Goal: Task Accomplishment & Management: Manage account settings

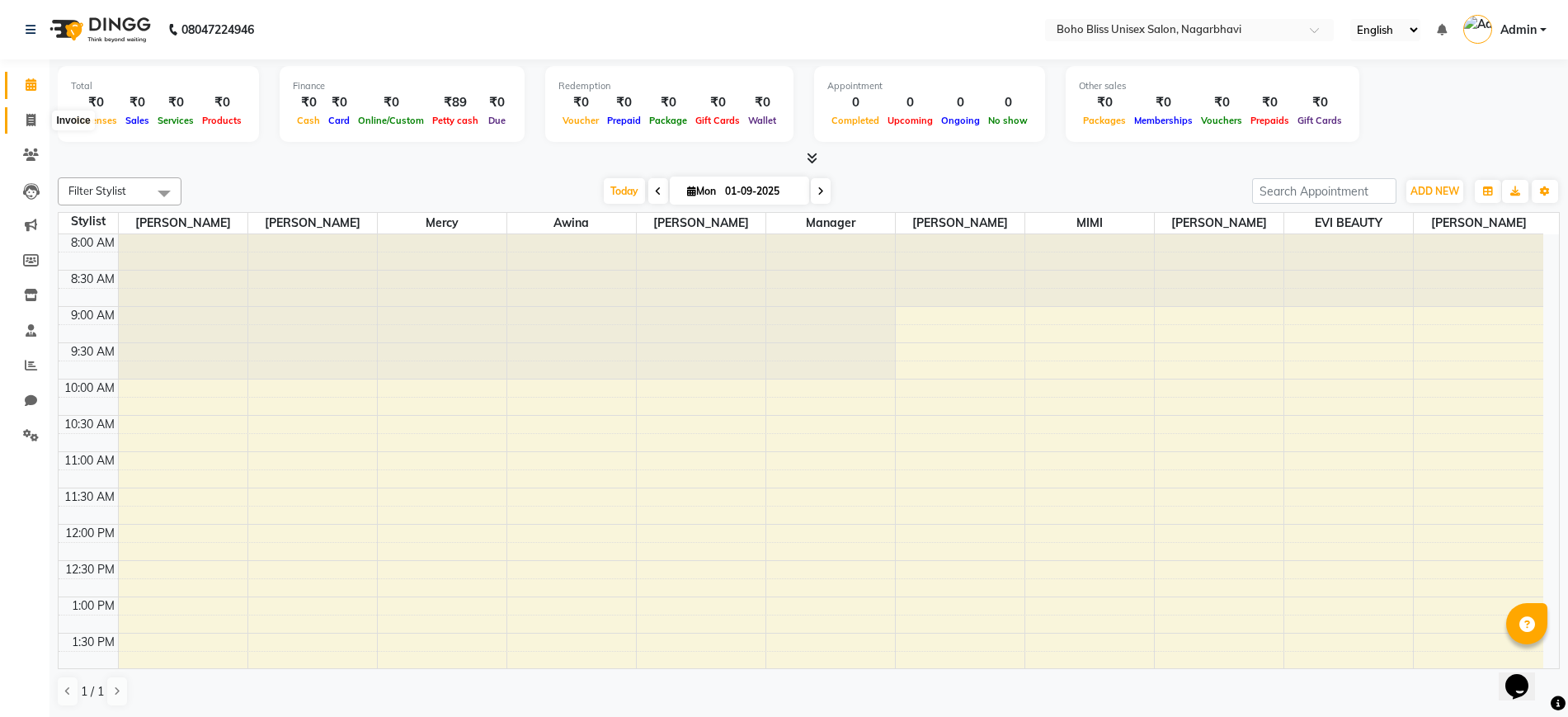
click at [21, 121] on span at bounding box center [31, 121] width 29 height 19
select select "service"
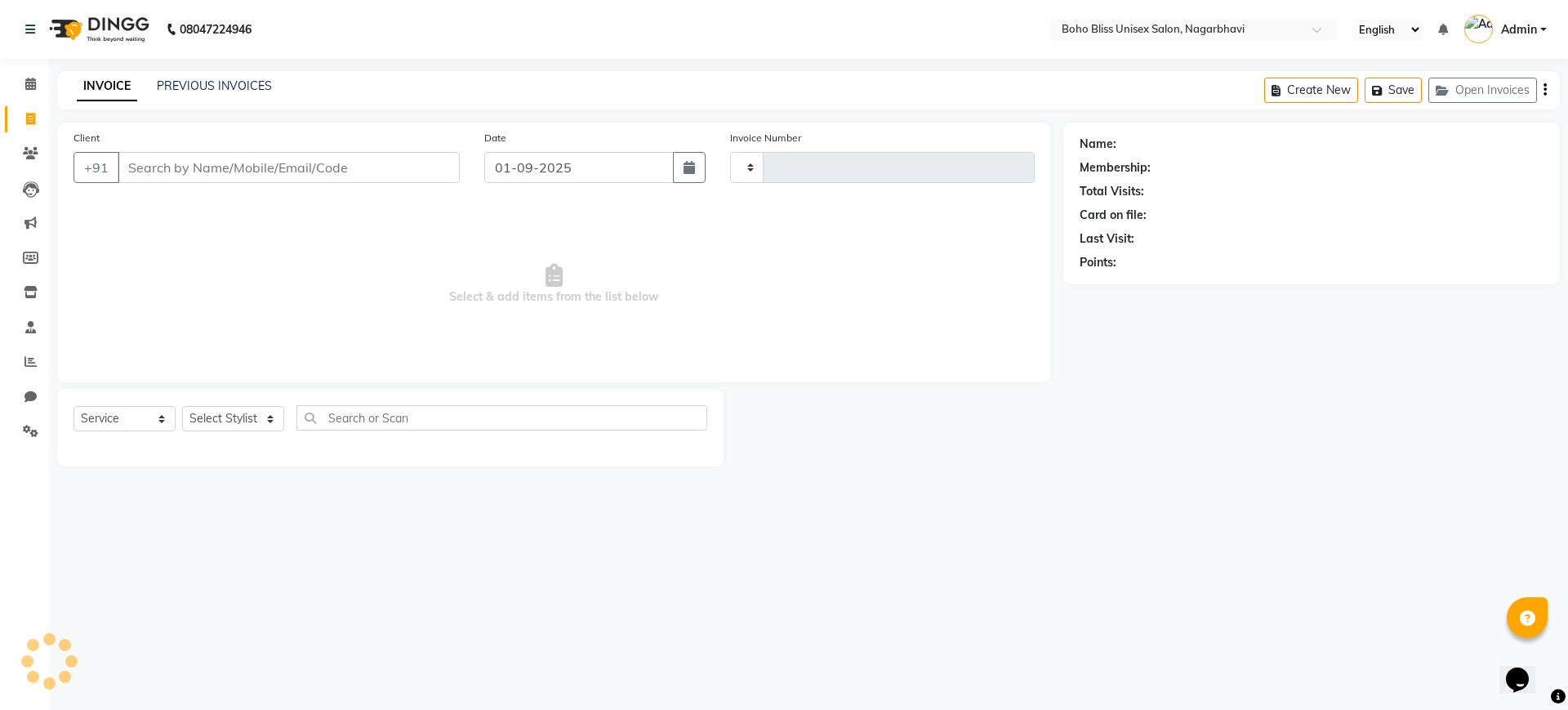
type input "0206"
select select "8370"
click at [231, 164] on input "Client" at bounding box center [289, 167] width 342 height 31
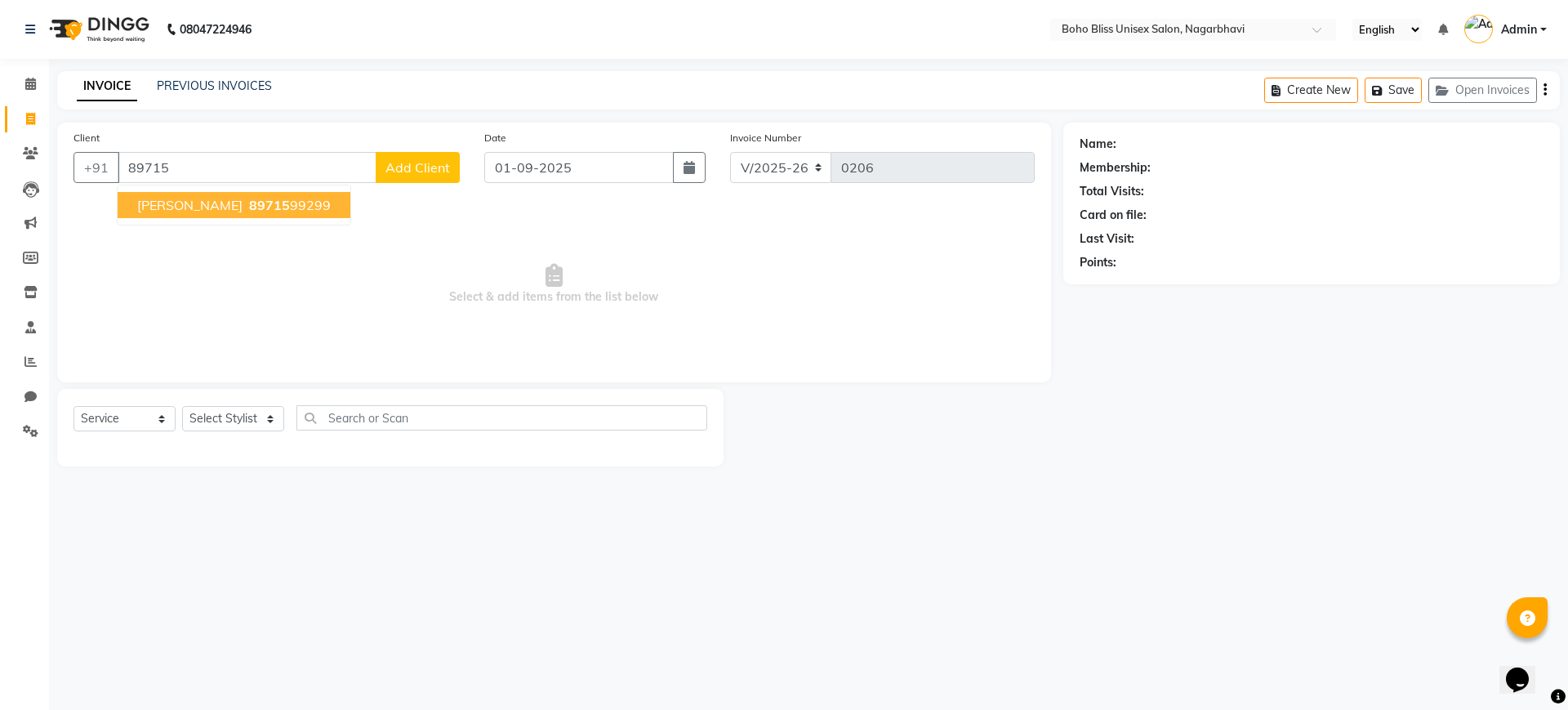
click at [249, 210] on span "89715" at bounding box center [269, 205] width 40 height 16
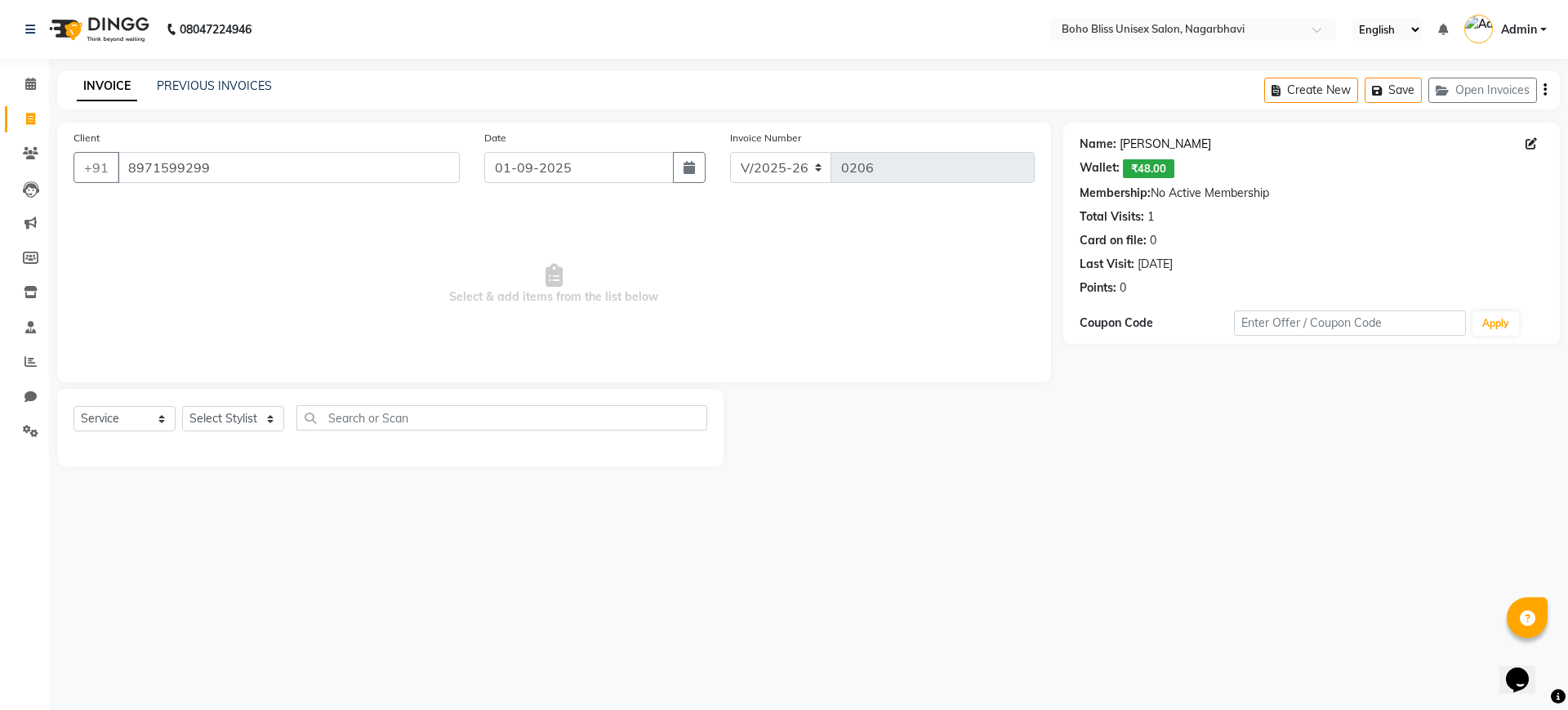
click at [1172, 139] on link "[PERSON_NAME]" at bounding box center [1166, 144] width 92 height 17
click at [354, 139] on div "Client [PHONE_NUMBER]" at bounding box center [266, 162] width 411 height 67
click at [345, 156] on input "8971599299" at bounding box center [289, 167] width 342 height 31
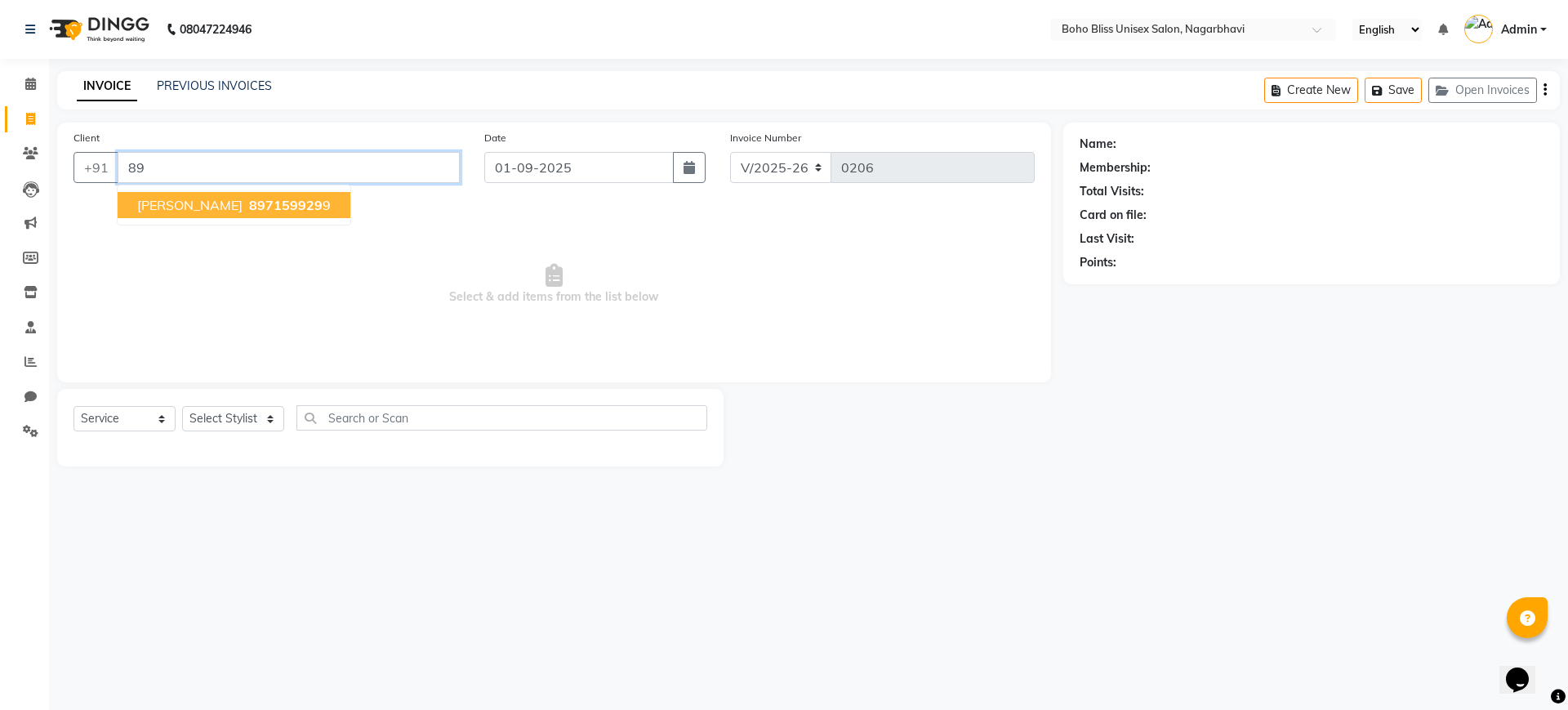
type input "8"
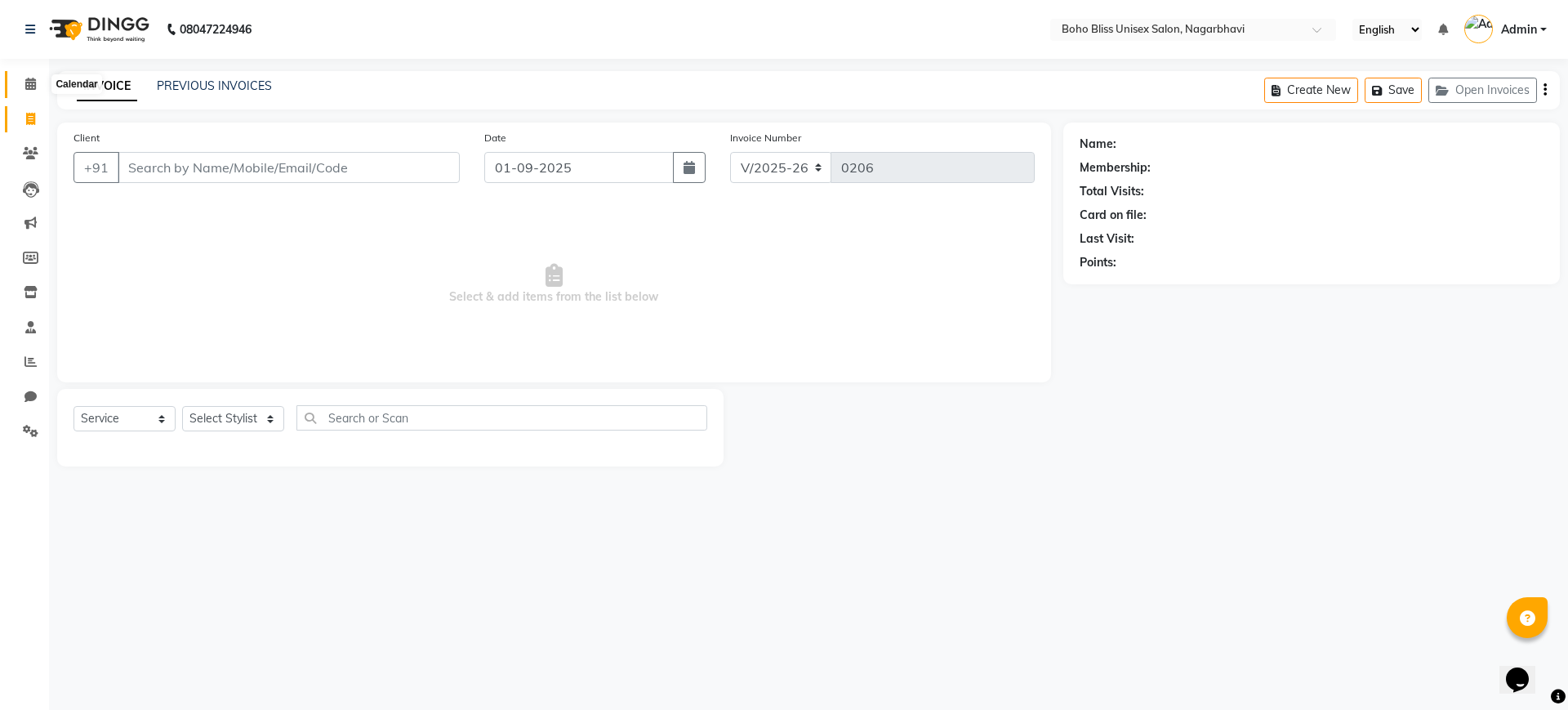
click at [21, 82] on span at bounding box center [31, 85] width 29 height 19
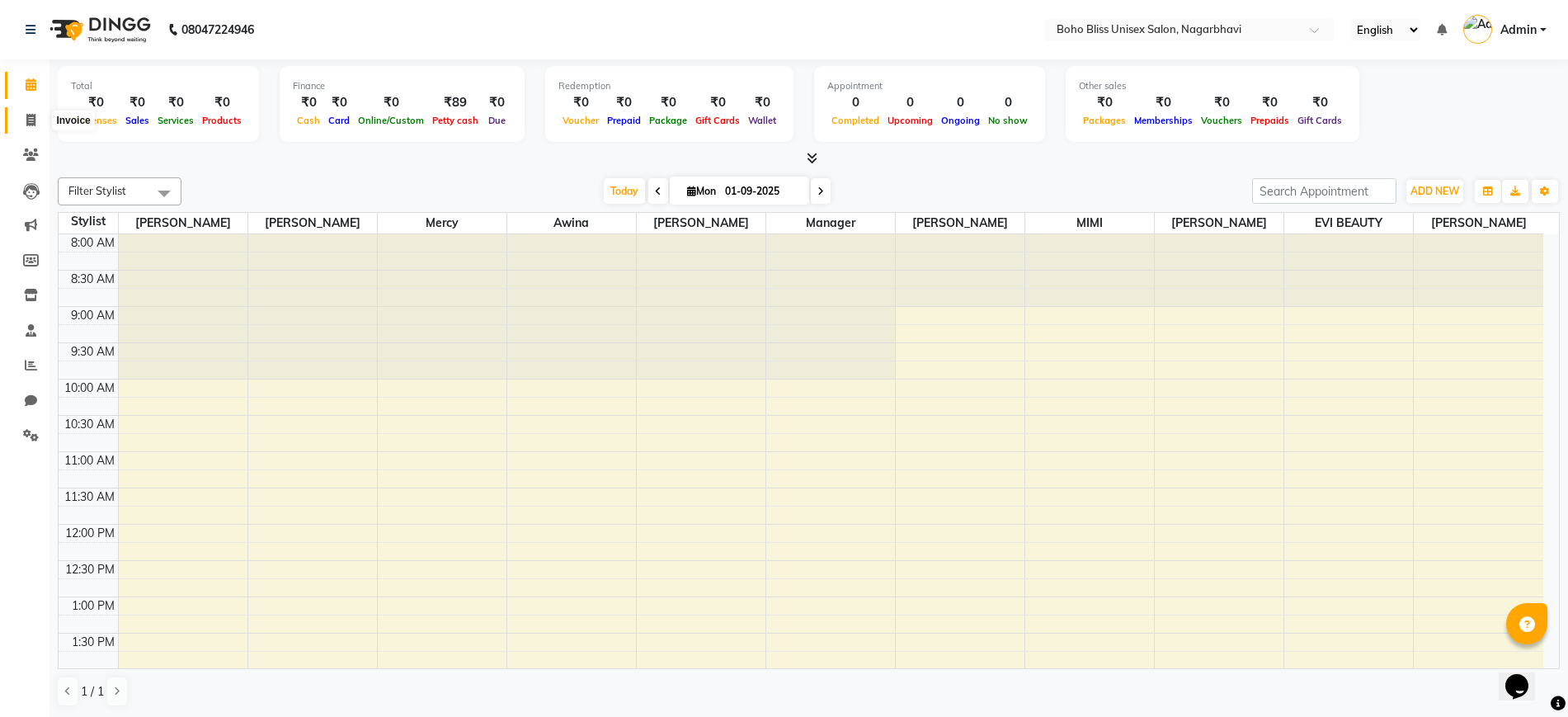
click at [34, 124] on icon at bounding box center [31, 120] width 9 height 13
select select "service"
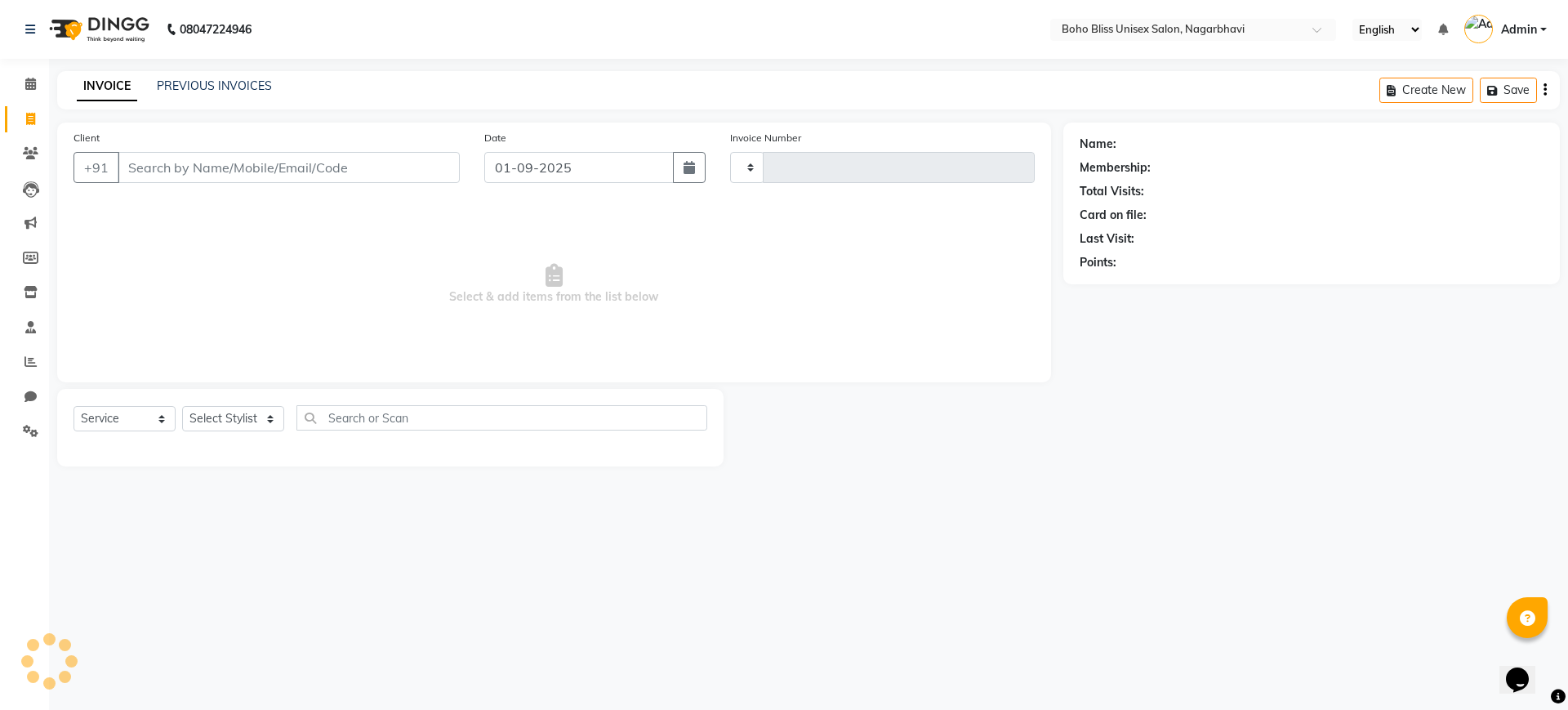
type input "0206"
select select "8370"
click at [22, 84] on span at bounding box center [31, 85] width 29 height 19
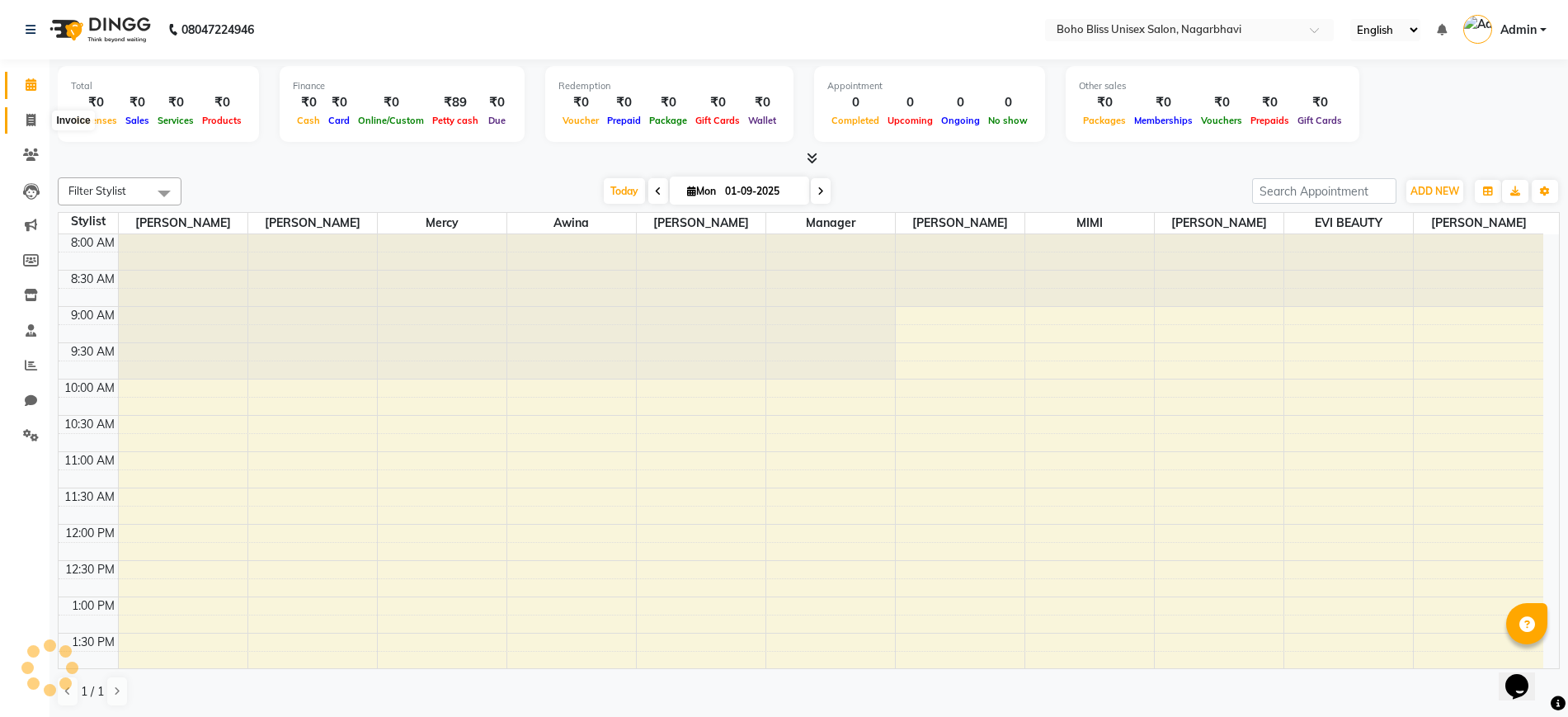
scroll to position [478, 0]
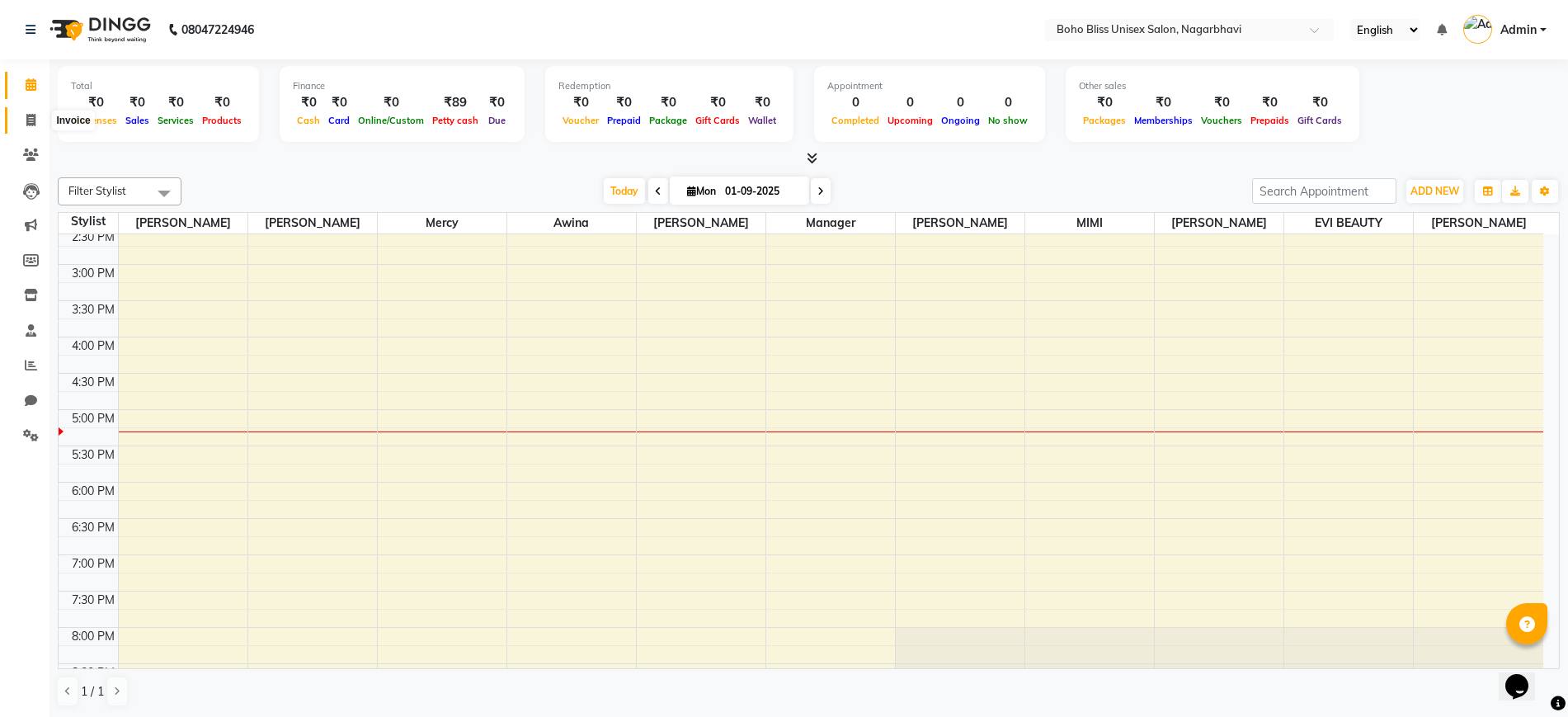
click at [34, 116] on icon at bounding box center [31, 120] width 9 height 13
select select "service"
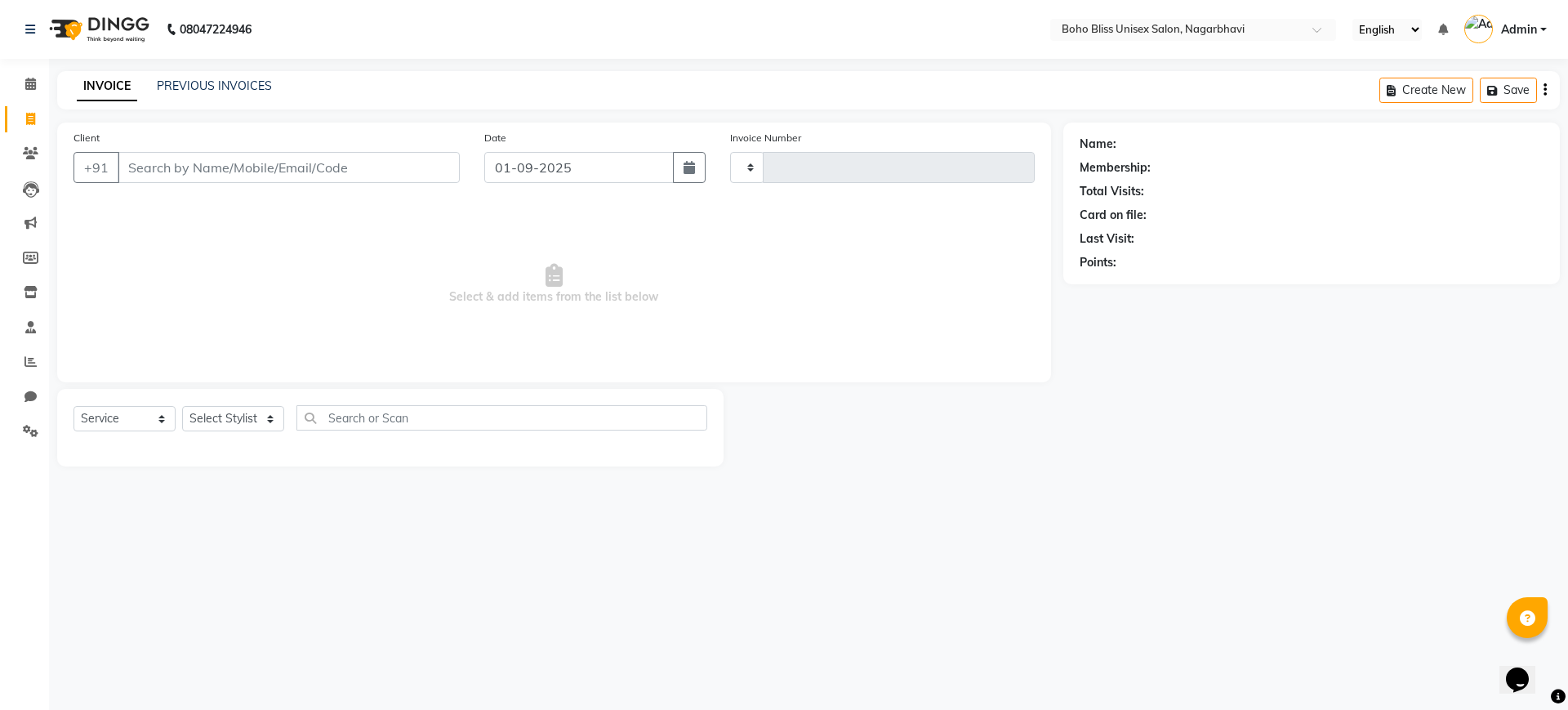
type input "0206"
select select "8370"
click at [211, 77] on div "PREVIOUS INVOICES" at bounding box center [214, 85] width 115 height 17
click at [32, 85] on icon at bounding box center [31, 84] width 11 height 13
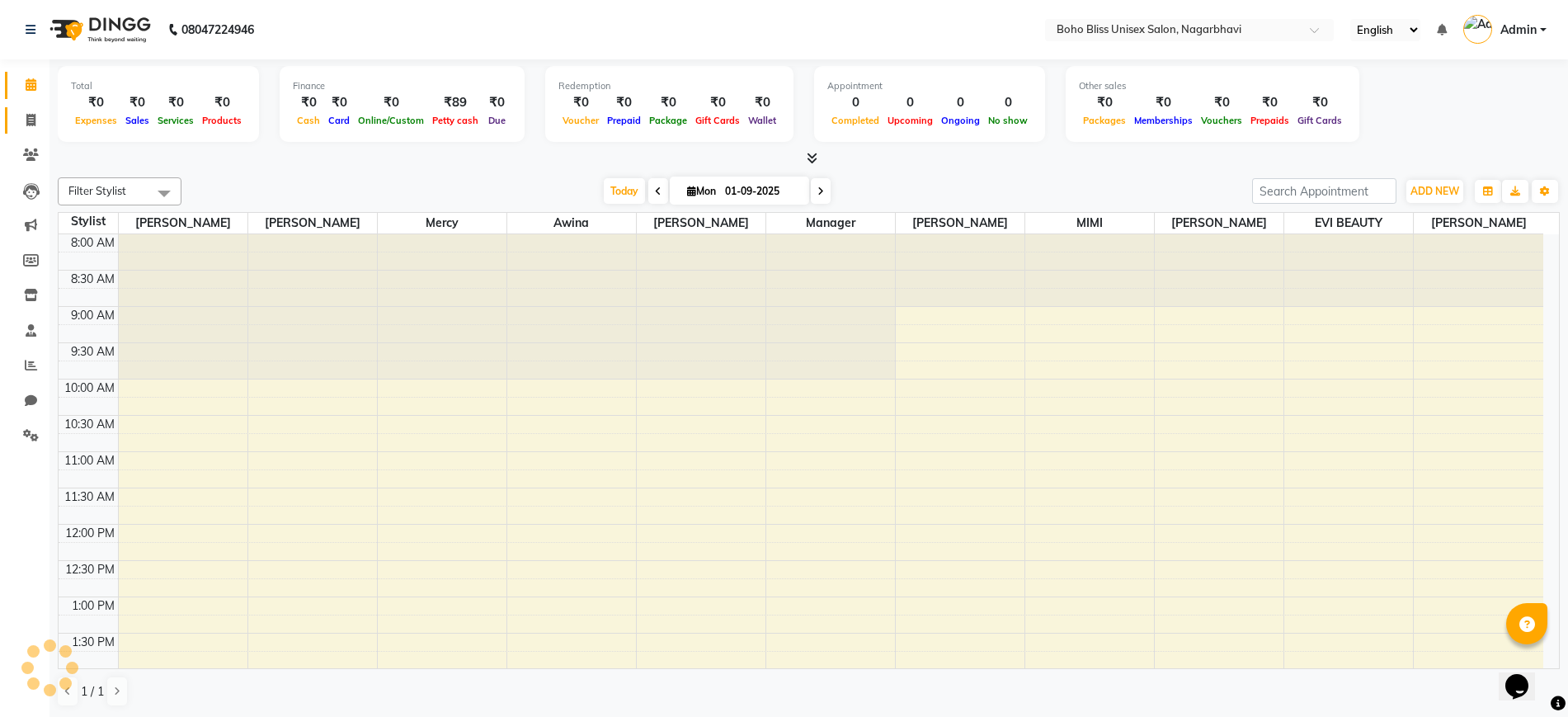
click at [34, 130] on link "Invoice" at bounding box center [25, 121] width 40 height 27
select select "service"
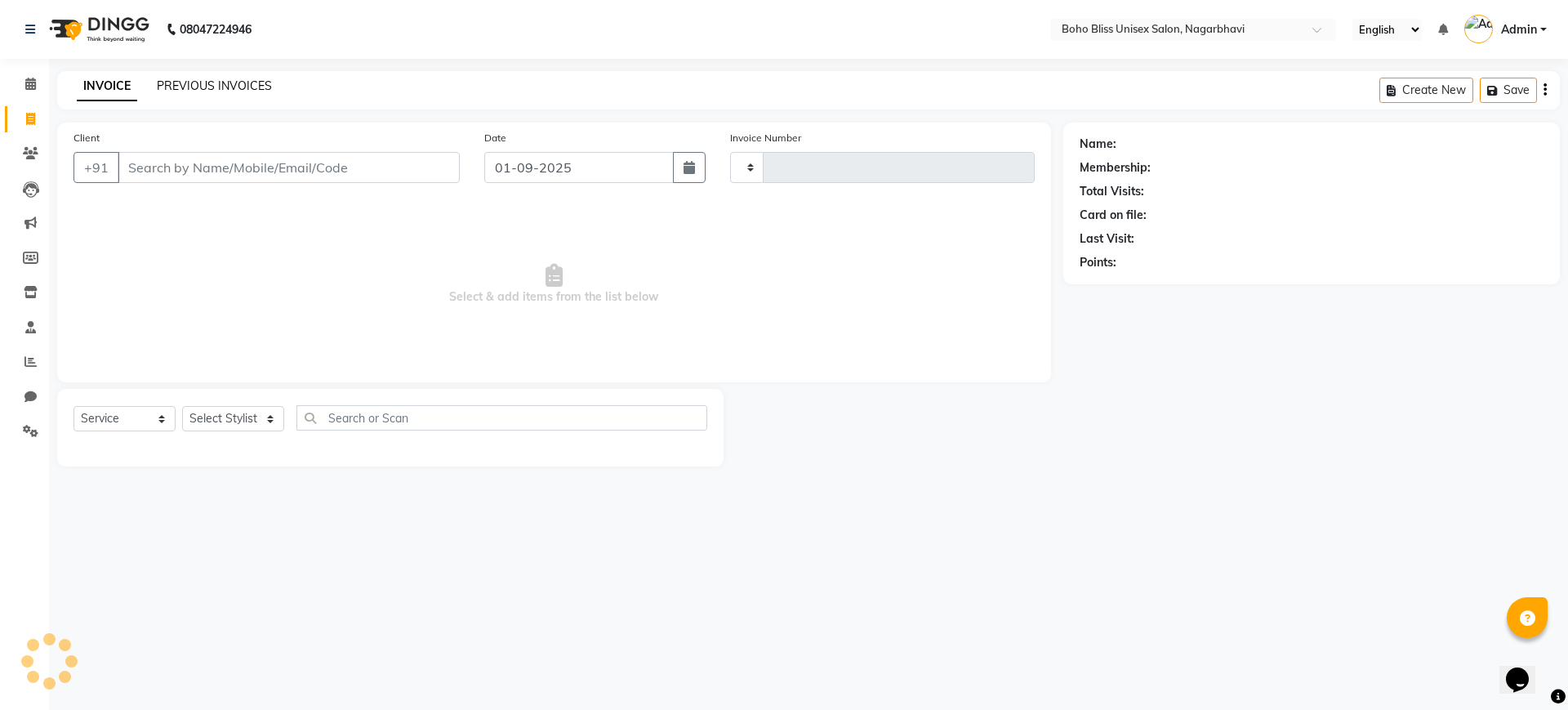
click at [187, 93] on link "PREVIOUS INVOICES" at bounding box center [214, 85] width 115 height 14
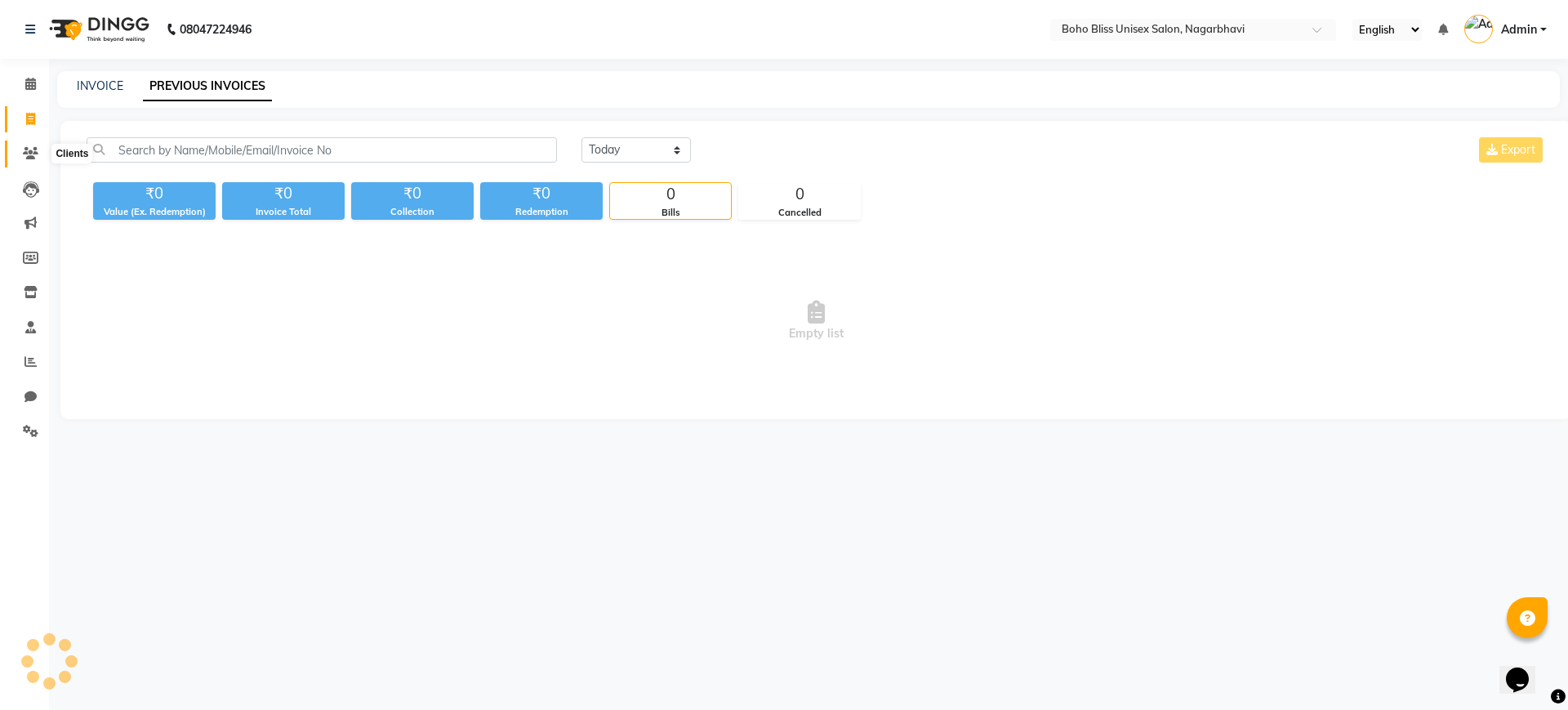
click at [37, 154] on icon at bounding box center [30, 153] width 15 height 13
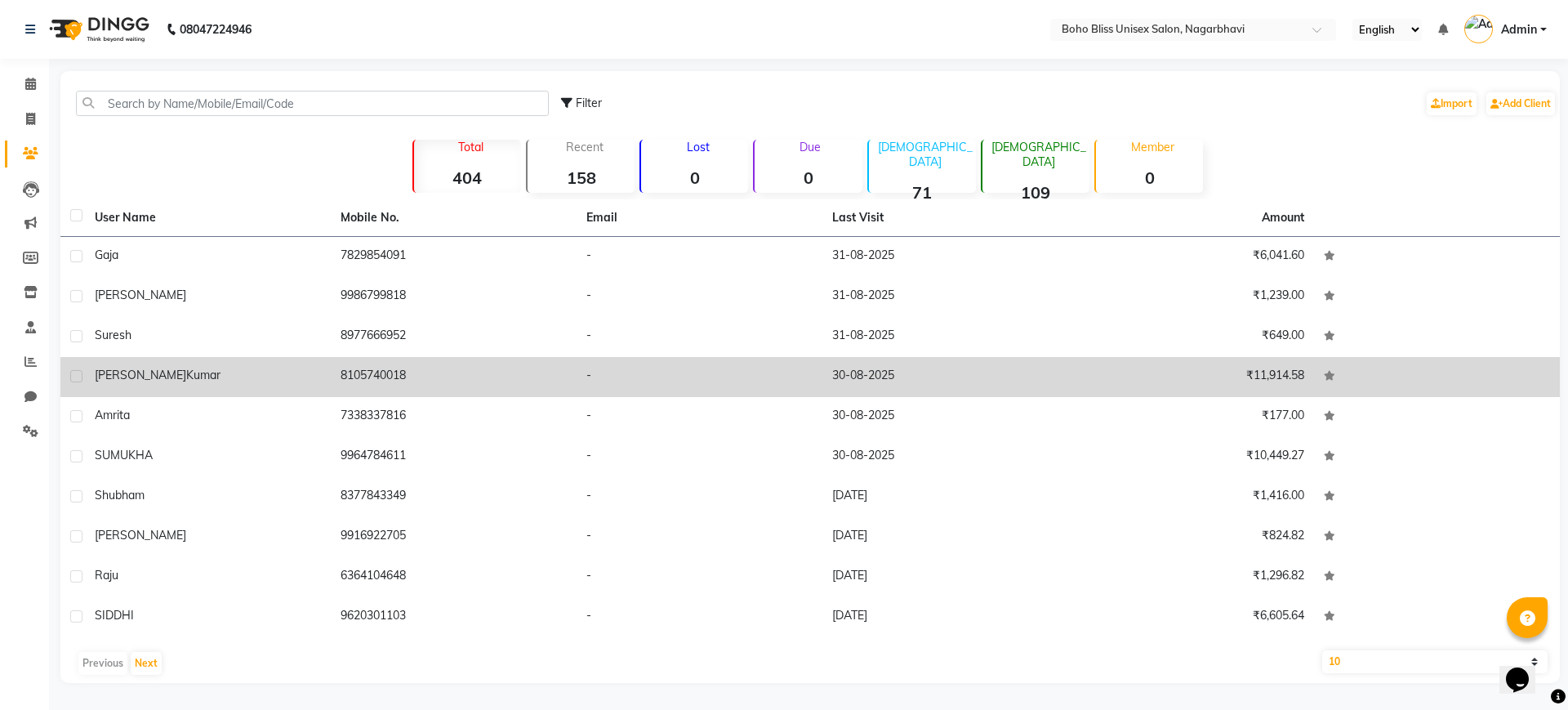
click at [505, 376] on td "8105740018" at bounding box center [453, 377] width 246 height 40
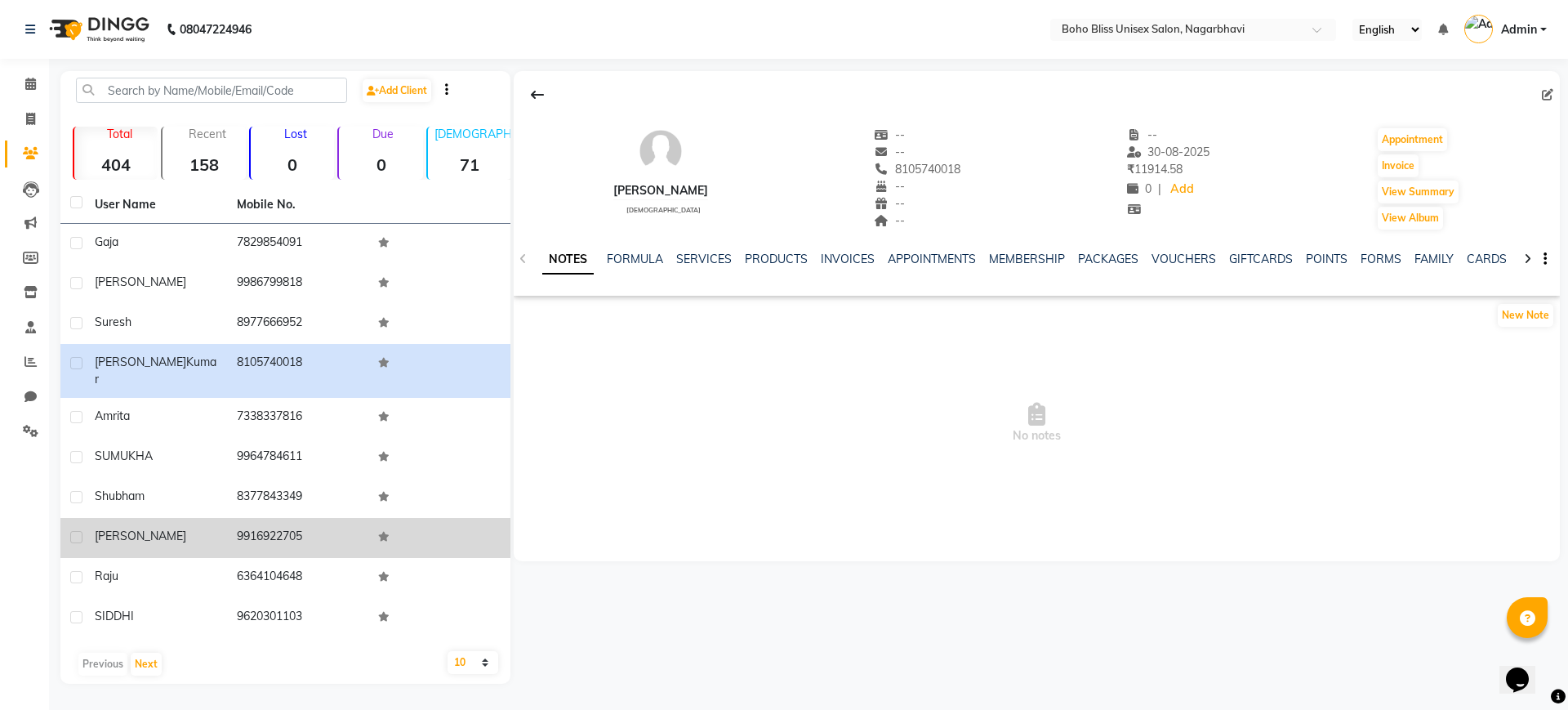
click at [166, 535] on td "[PERSON_NAME]" at bounding box center [156, 538] width 142 height 40
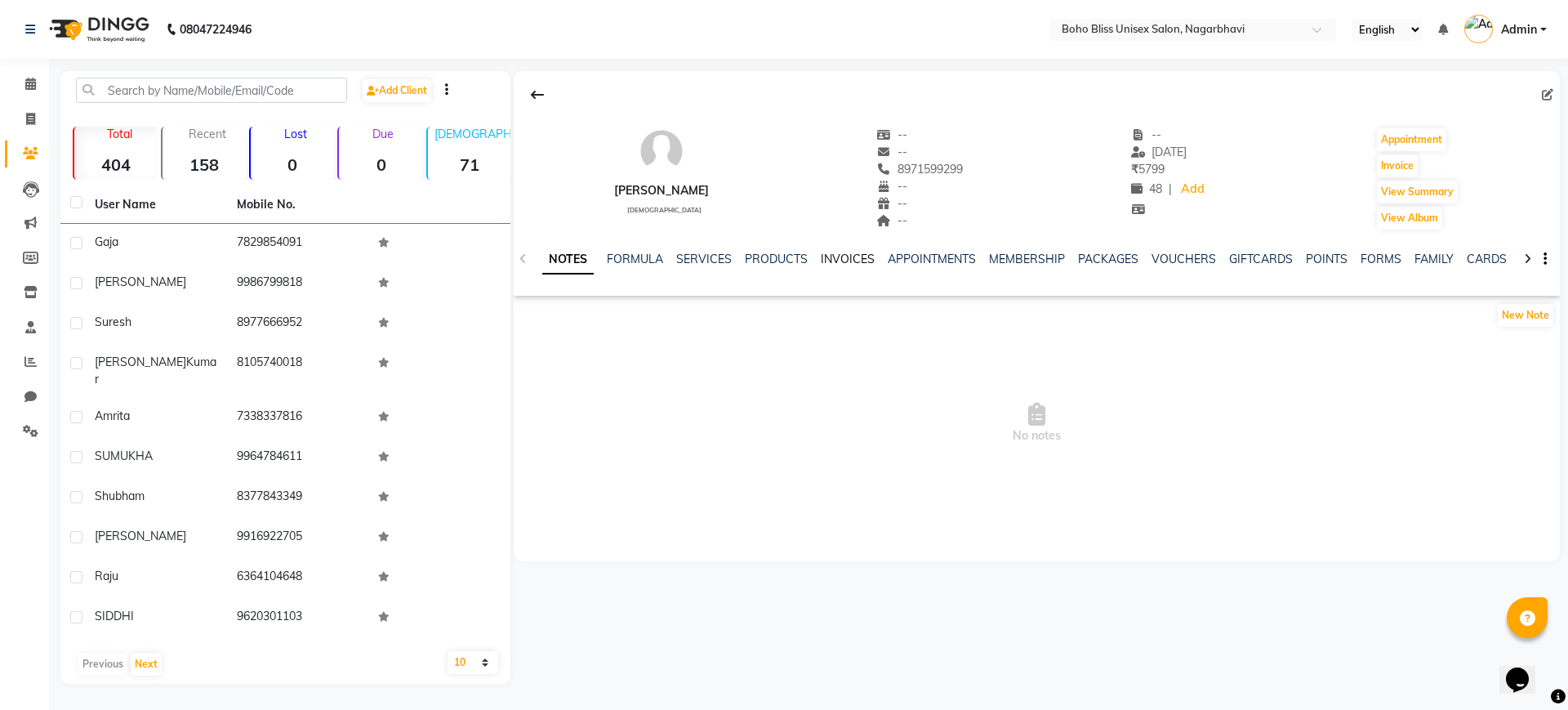
click at [847, 256] on link "INVOICES" at bounding box center [847, 259] width 54 height 14
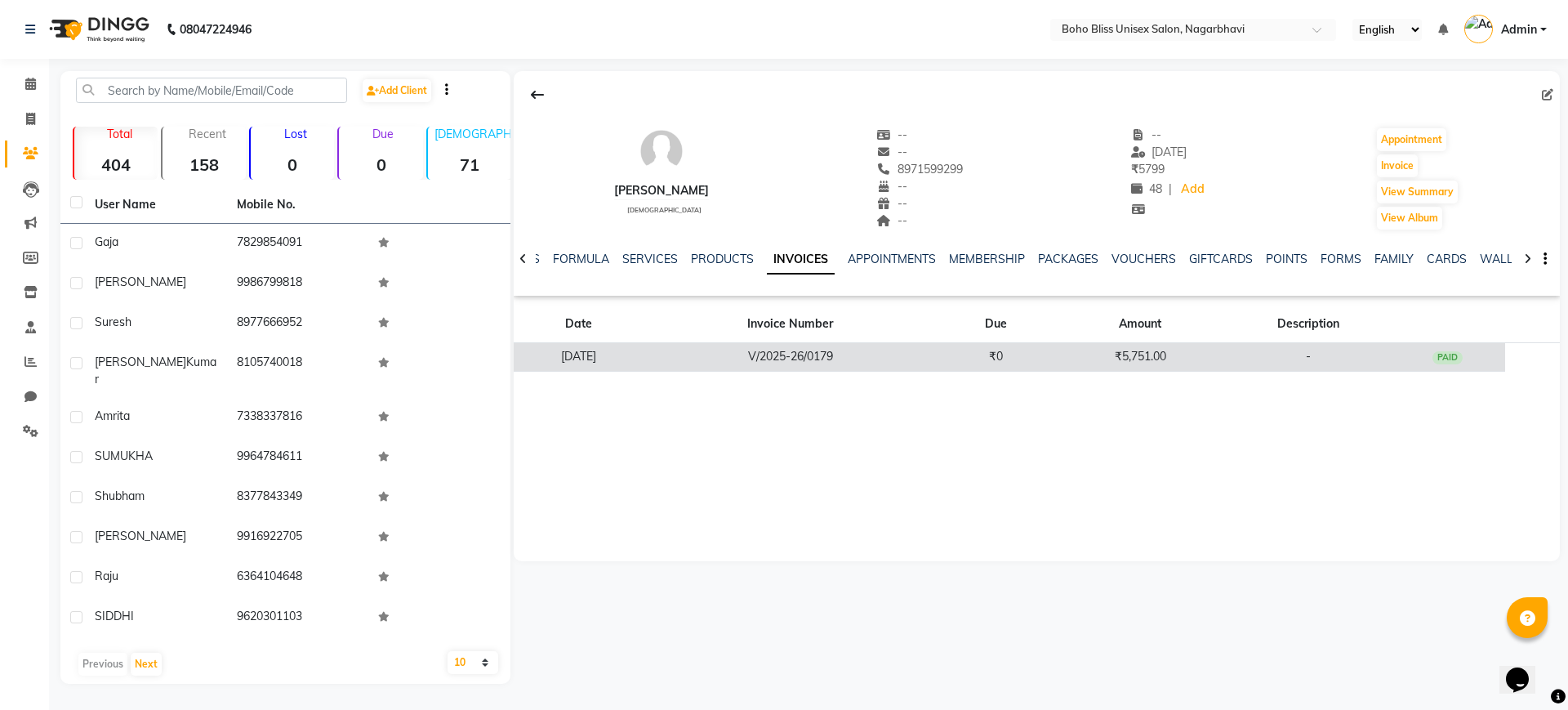
click at [883, 349] on td "V/2025-26/0179" at bounding box center [790, 357] width 294 height 29
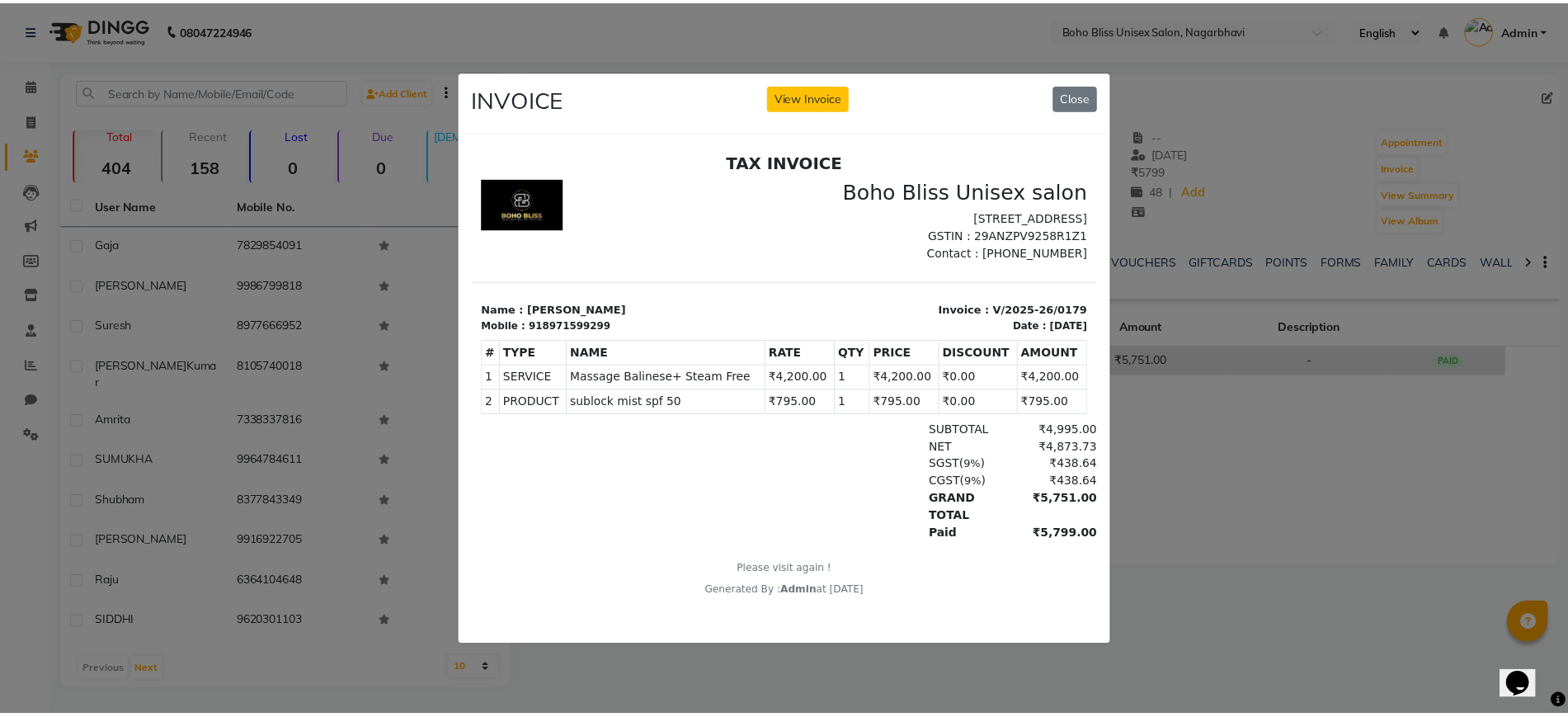
scroll to position [14, 0]
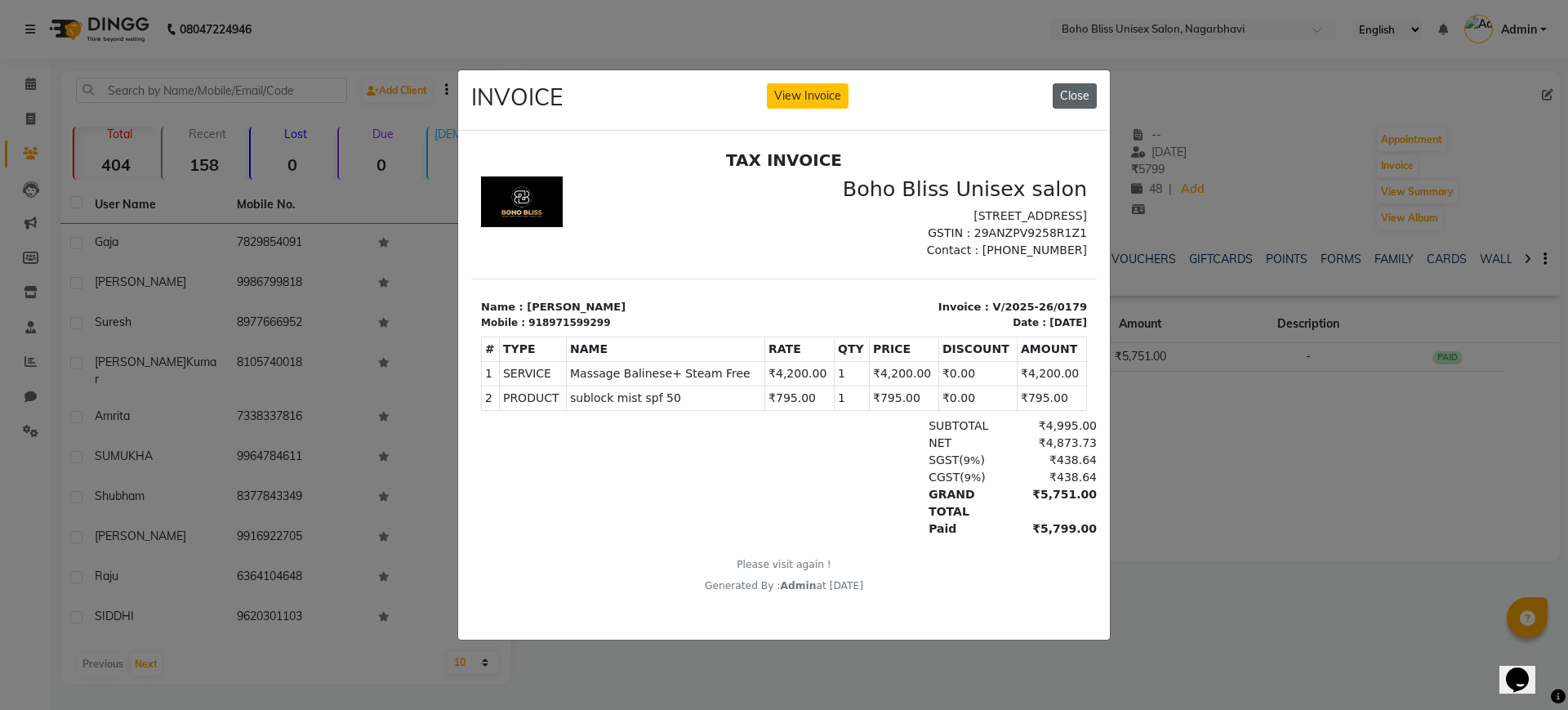
click at [1066, 84] on button "Close" at bounding box center [1074, 96] width 44 height 25
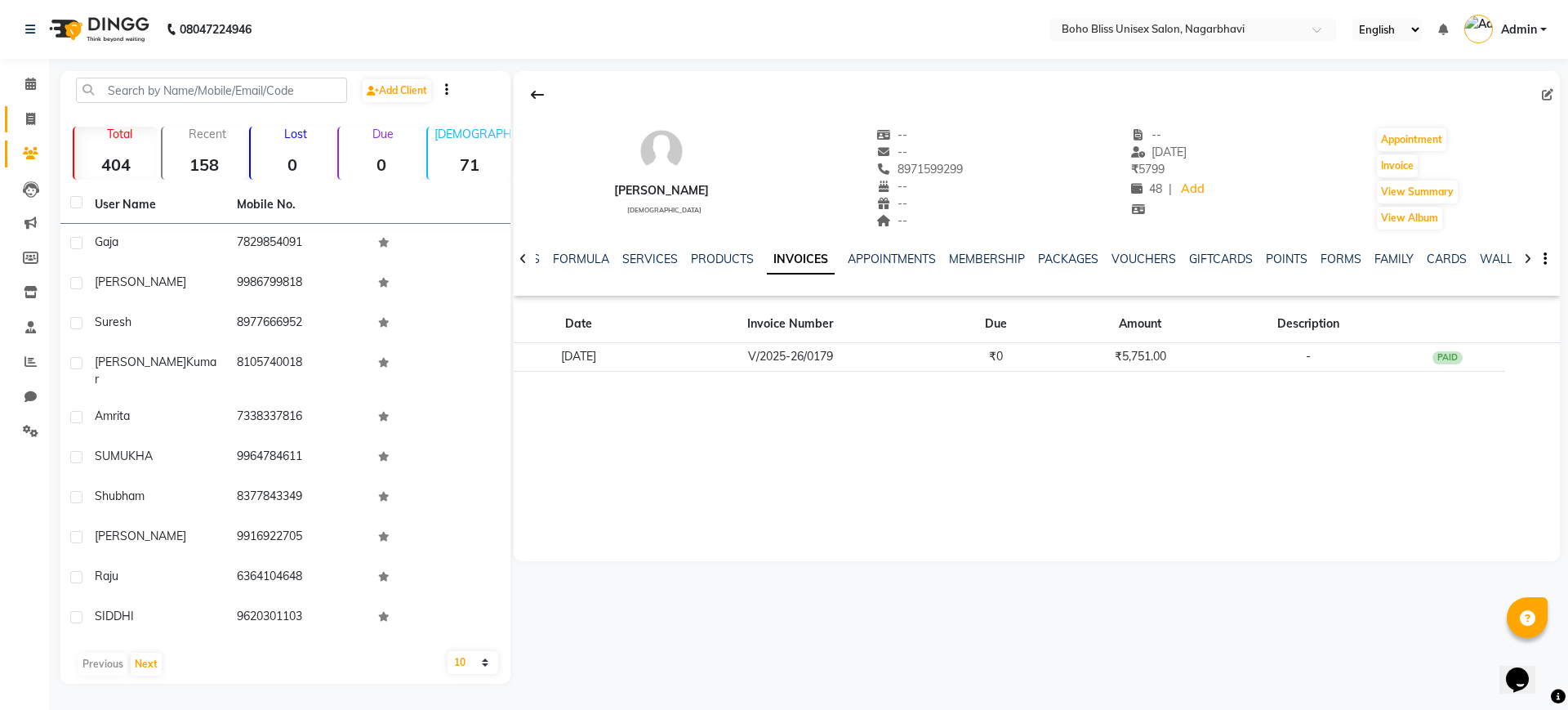
click at [9, 107] on link "Invoice" at bounding box center [24, 120] width 40 height 27
select select "8370"
select select "service"
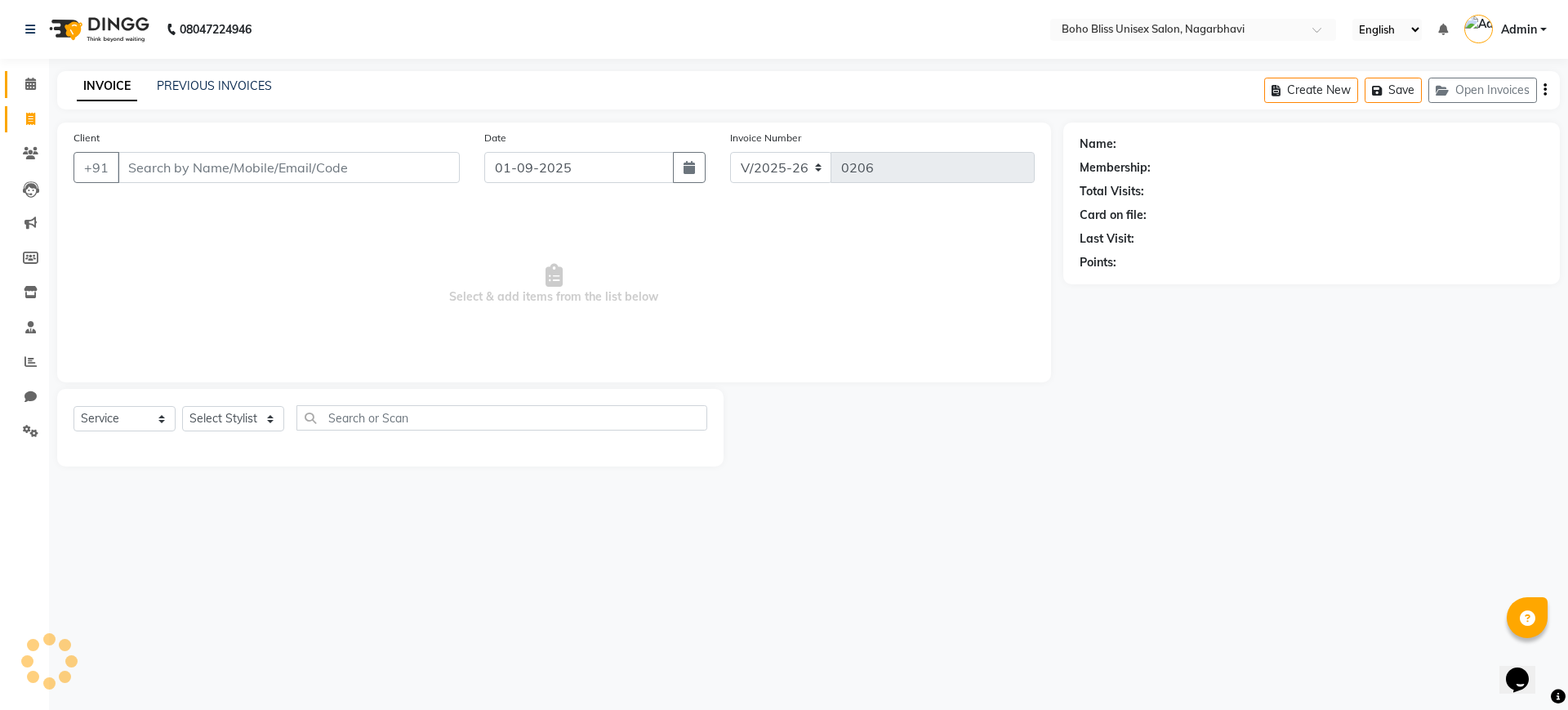
click at [8, 93] on link "Calendar" at bounding box center [24, 85] width 40 height 27
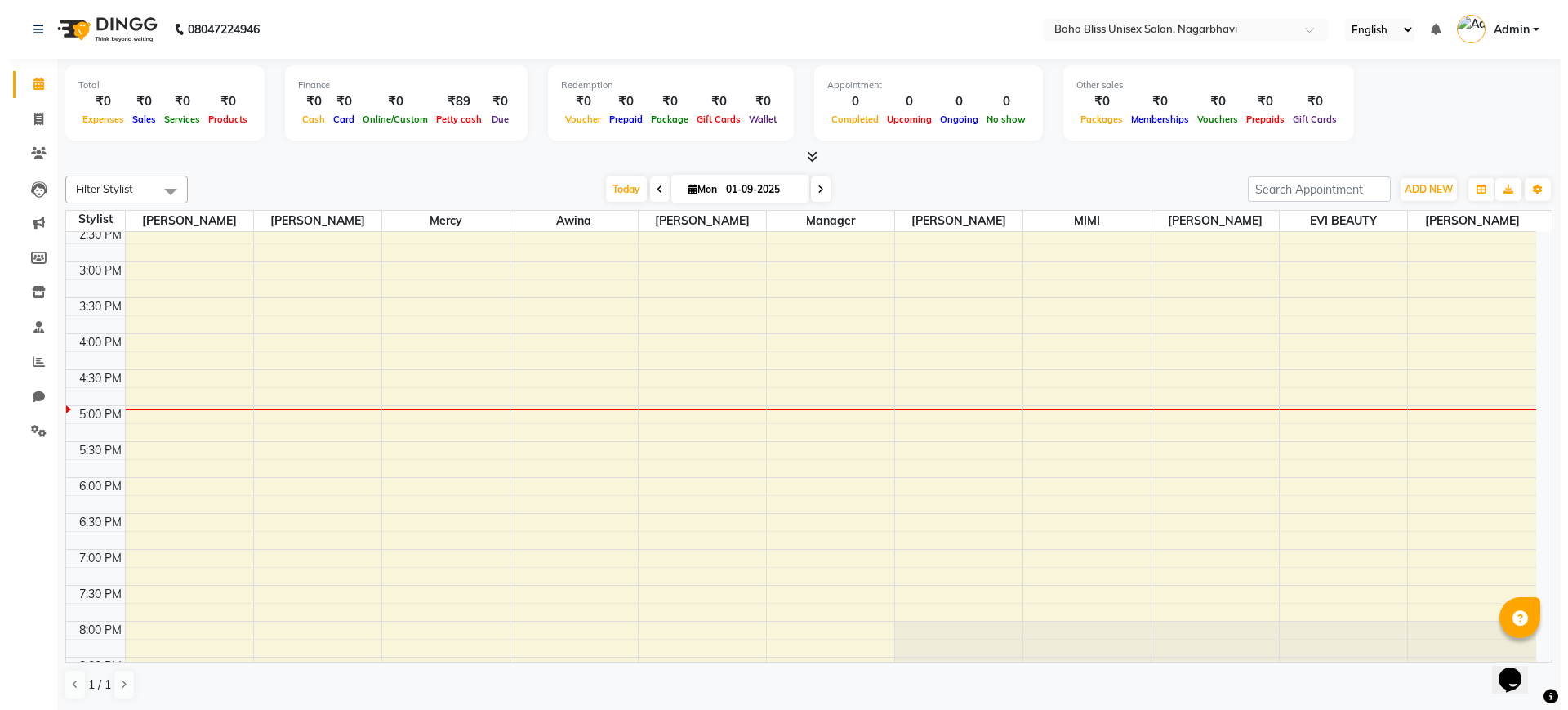
scroll to position [371, 0]
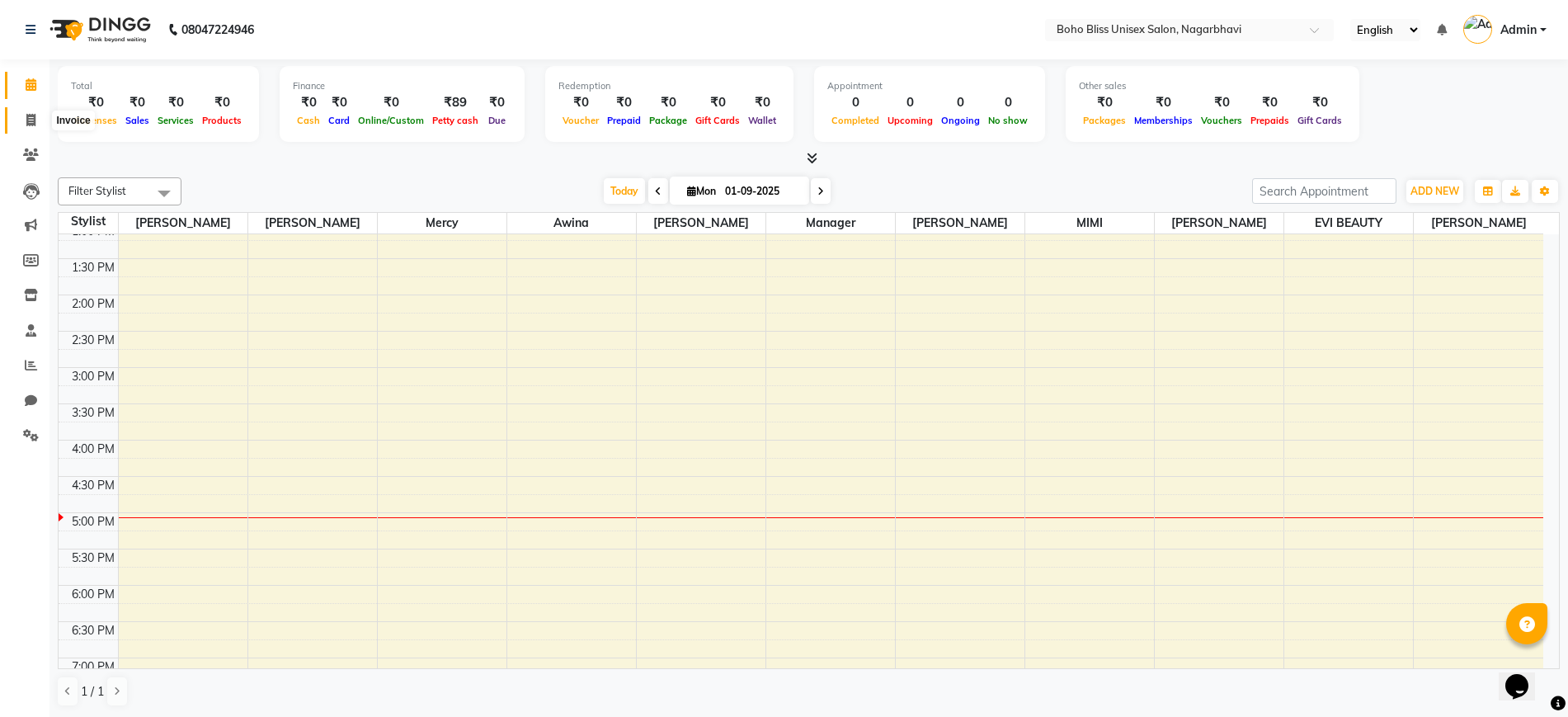
click at [29, 123] on icon at bounding box center [31, 120] width 9 height 13
select select "service"
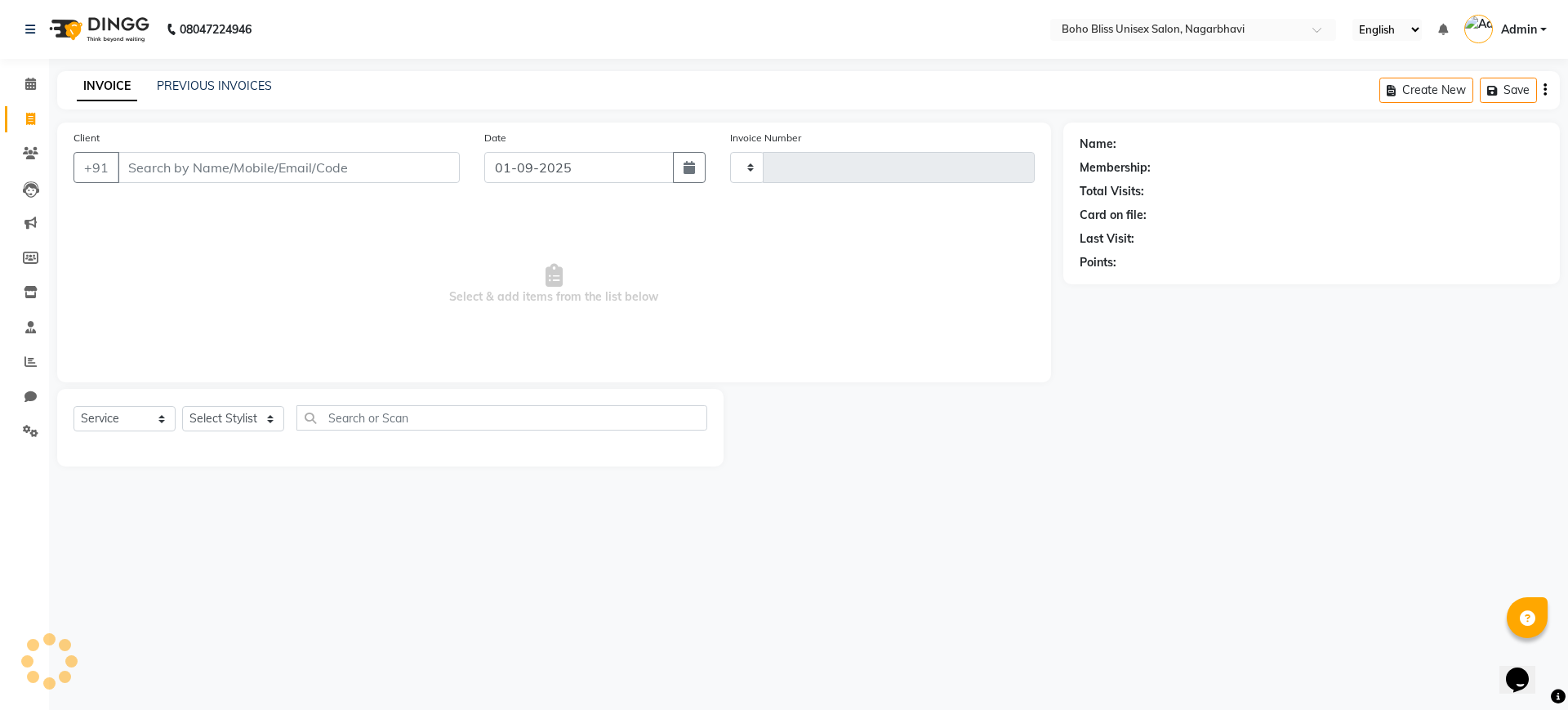
type input "0206"
select select "8370"
click at [291, 175] on input "Client" at bounding box center [289, 167] width 342 height 31
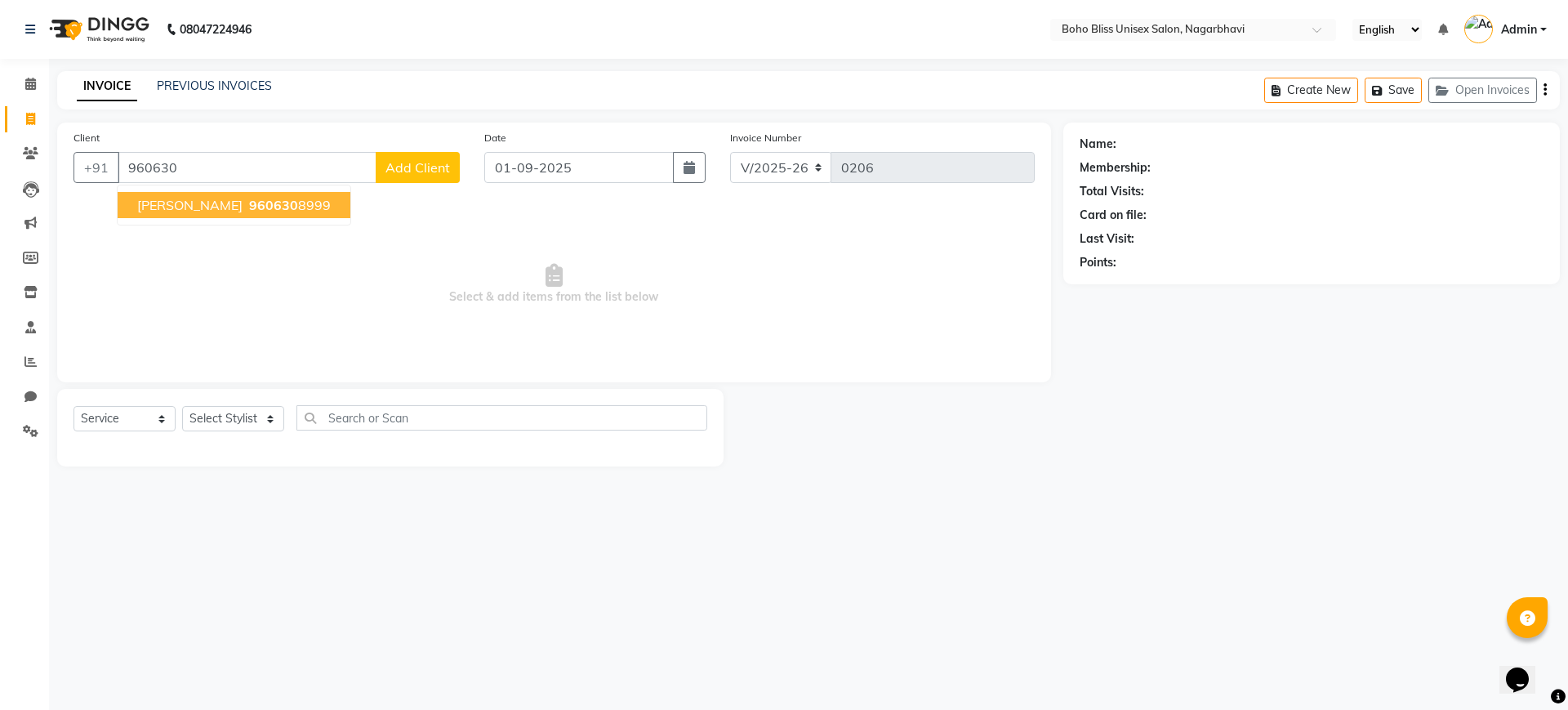
click at [284, 197] on span "960630" at bounding box center [273, 205] width 49 height 16
type input "9606308999"
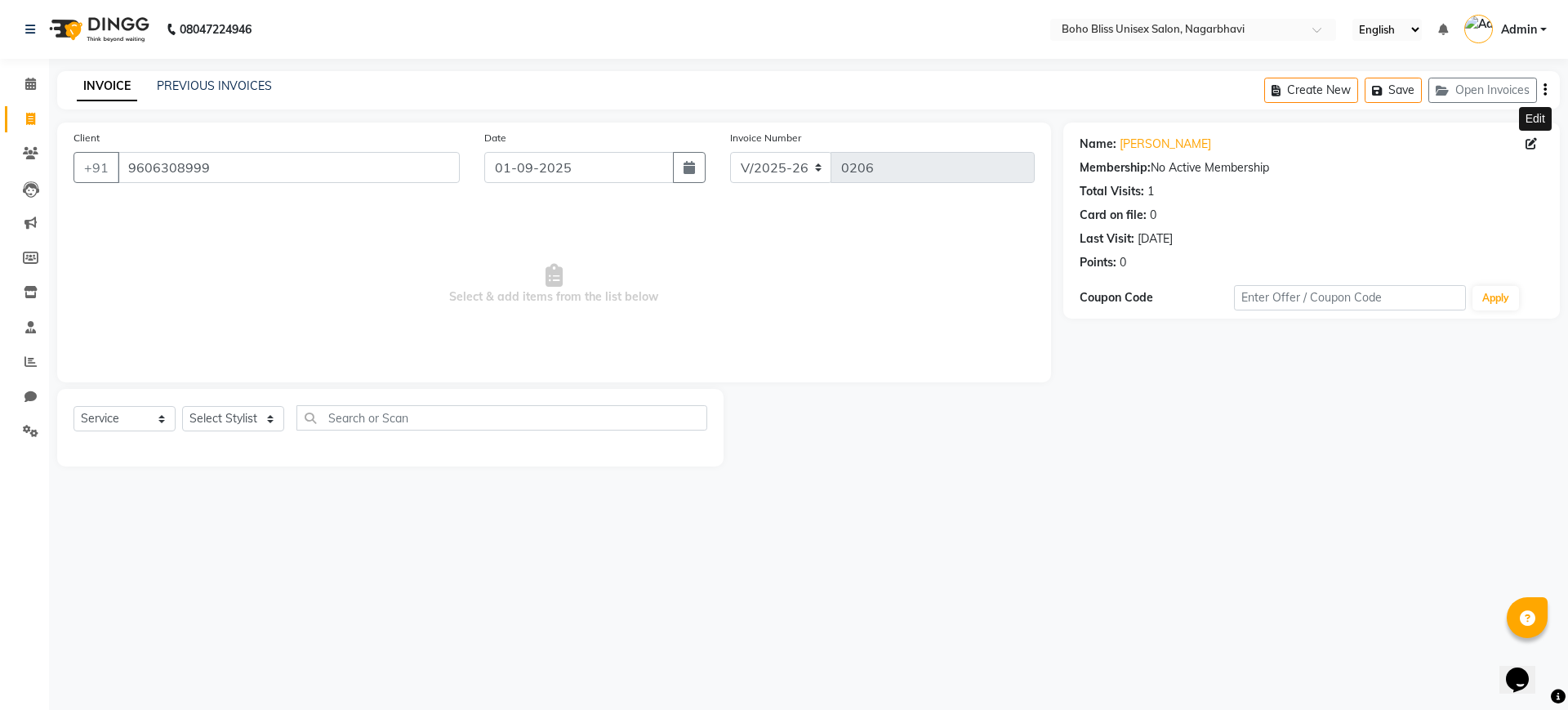
click at [1534, 149] on span at bounding box center [1535, 144] width 18 height 17
click at [1158, 140] on link "Srinivas Gowda" at bounding box center [1166, 144] width 92 height 17
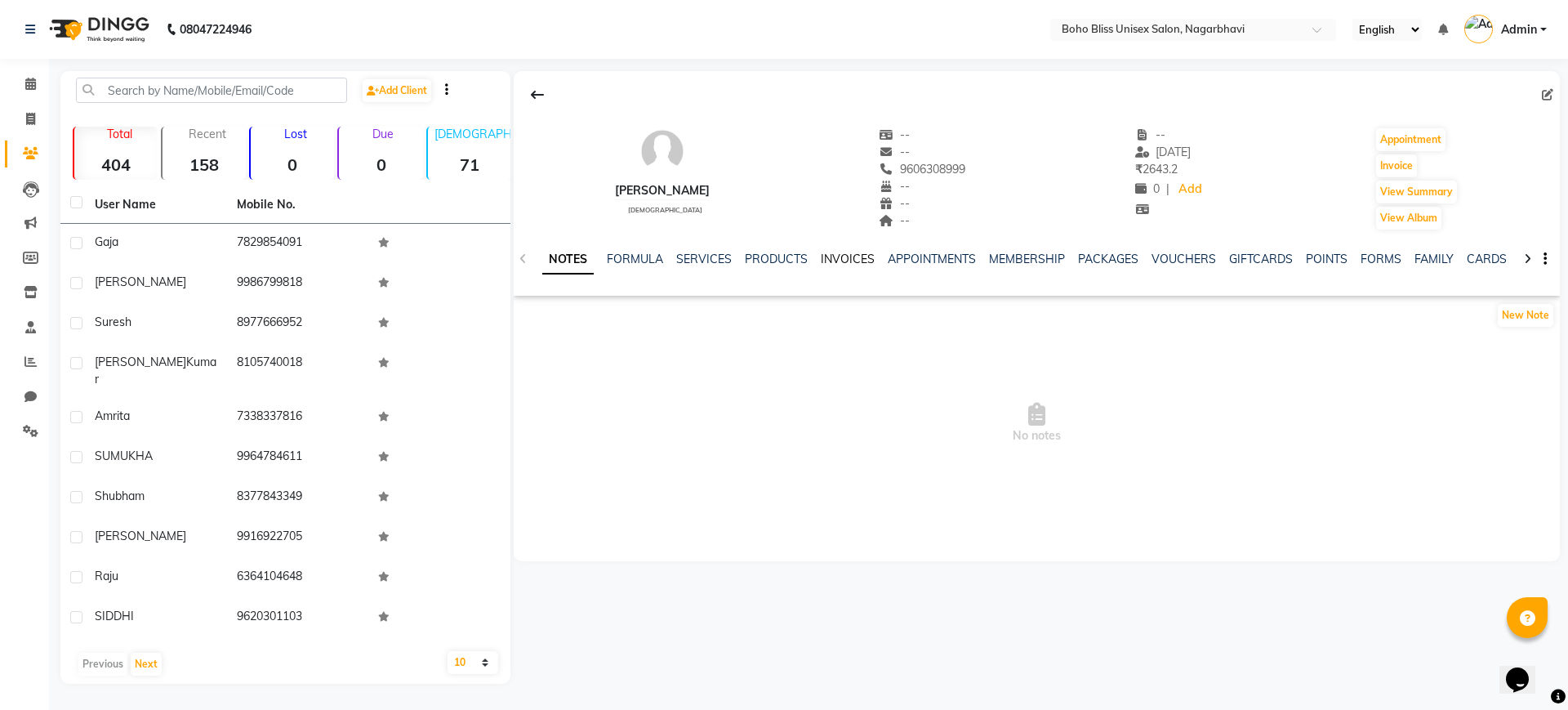
click at [842, 257] on link "INVOICES" at bounding box center [847, 259] width 54 height 14
